Goal: Transaction & Acquisition: Purchase product/service

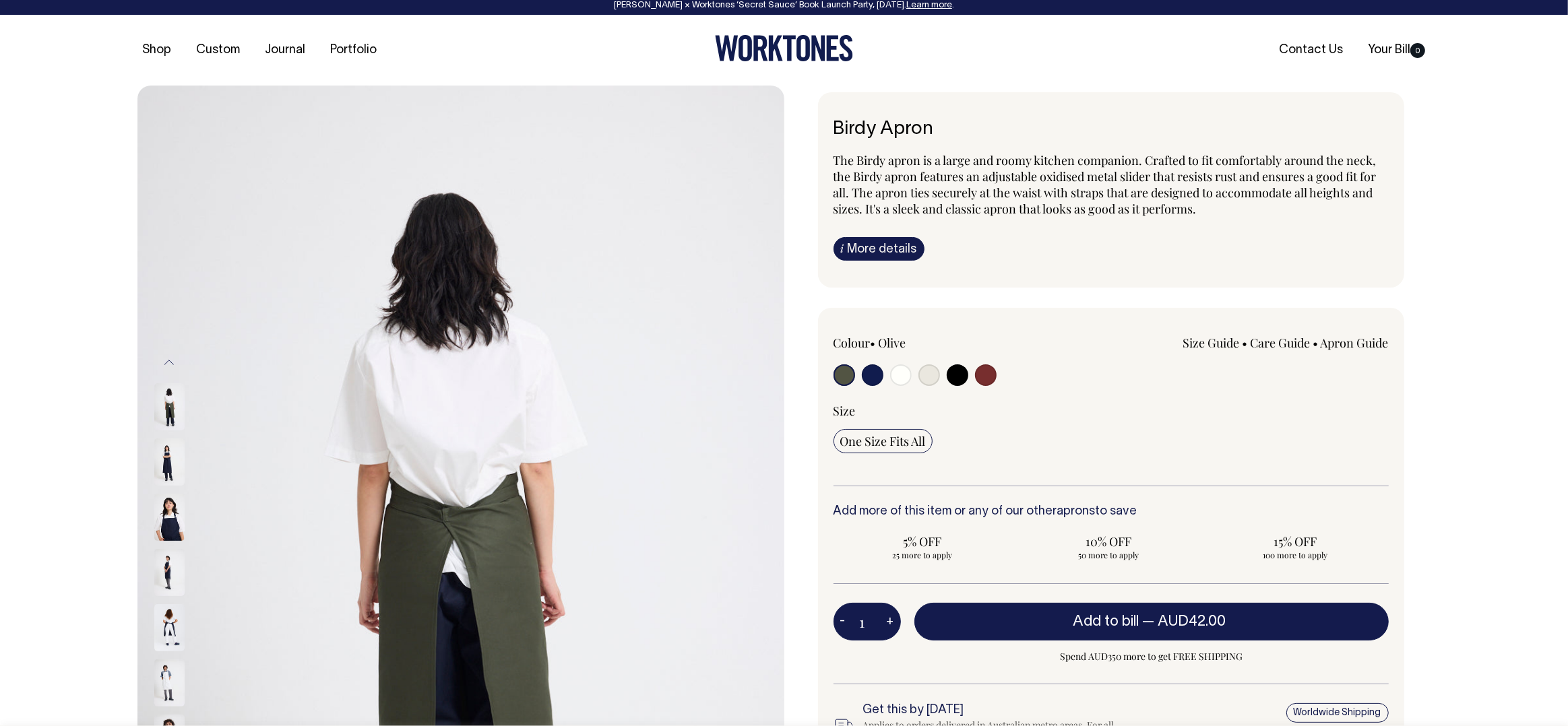
drag, startPoint x: 870, startPoint y: 377, endPoint x: 924, endPoint y: 377, distance: 54.0
click at [870, 377] on input "radio" at bounding box center [872, 375] width 21 height 21
radio input "true"
select select "Dark Navy"
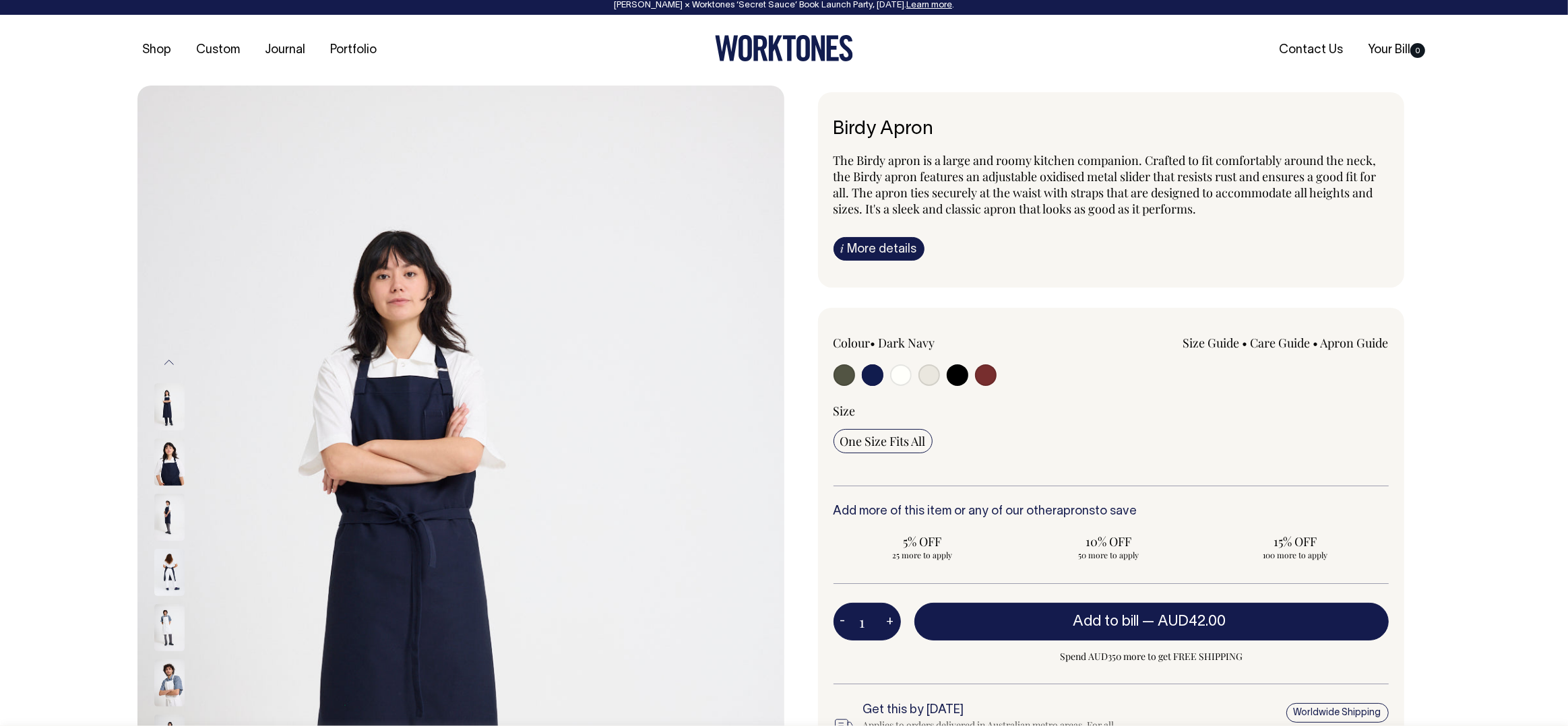
click at [848, 377] on input "radio" at bounding box center [844, 375] width 21 height 21
radio input "true"
select select "Olive"
